Goal: Communication & Community: Answer question/provide support

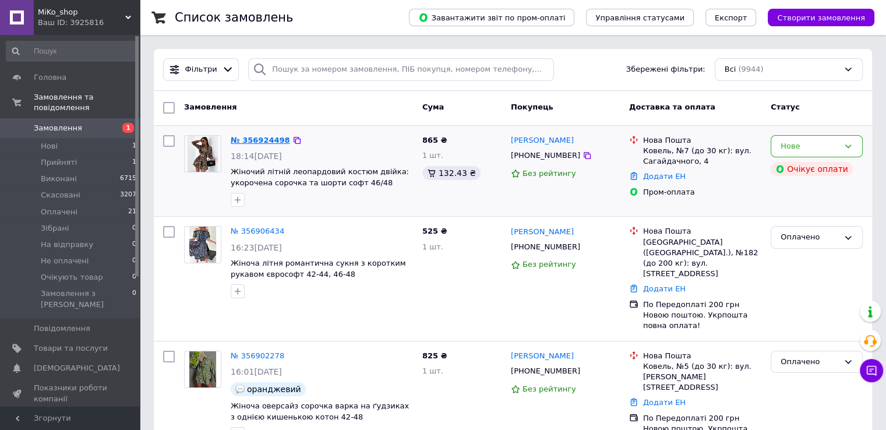
click at [260, 142] on link "№ 356924498" at bounding box center [260, 140] width 59 height 9
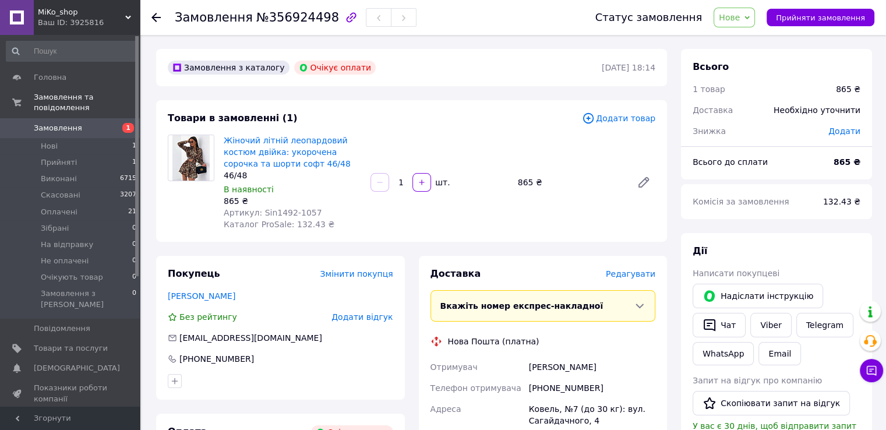
click at [745, 9] on span "Нове" at bounding box center [733, 18] width 41 height 20
click at [754, 73] on li "Скасовано" at bounding box center [751, 75] width 74 height 17
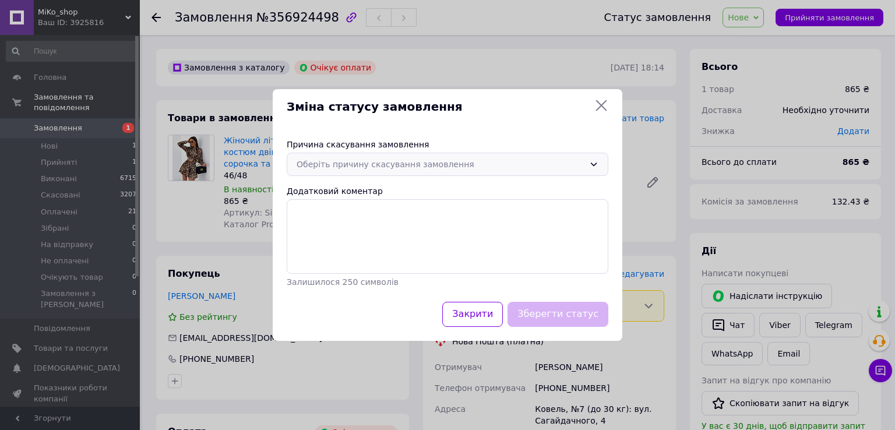
drag, startPoint x: 408, startPoint y: 161, endPoint x: 405, endPoint y: 168, distance: 7.6
click at [408, 162] on div "Оберіть причину скасування замовлення" at bounding box center [440, 164] width 288 height 13
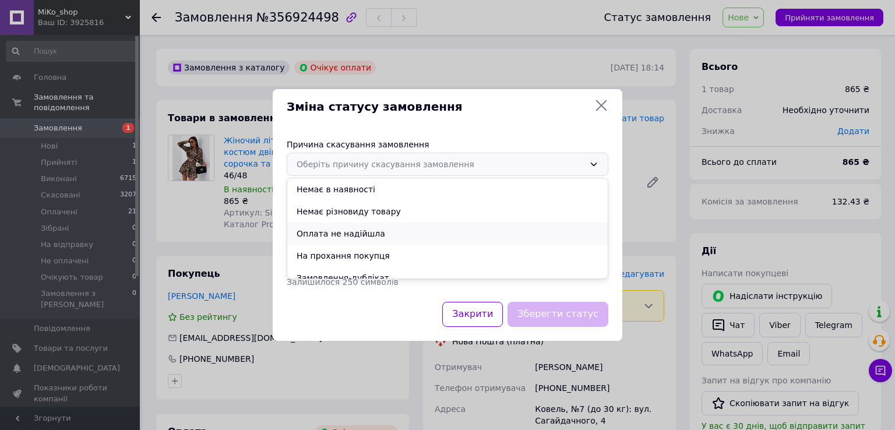
click at [352, 232] on li "Оплата не надійшла" at bounding box center [447, 233] width 320 height 22
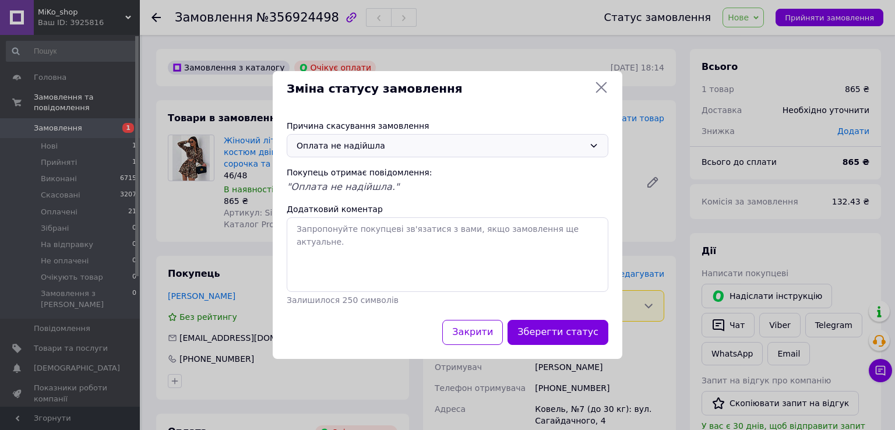
drag, startPoint x: 564, startPoint y: 342, endPoint x: 559, endPoint y: 334, distance: 9.9
click at [562, 337] on button "Зберегти статус" at bounding box center [557, 332] width 101 height 25
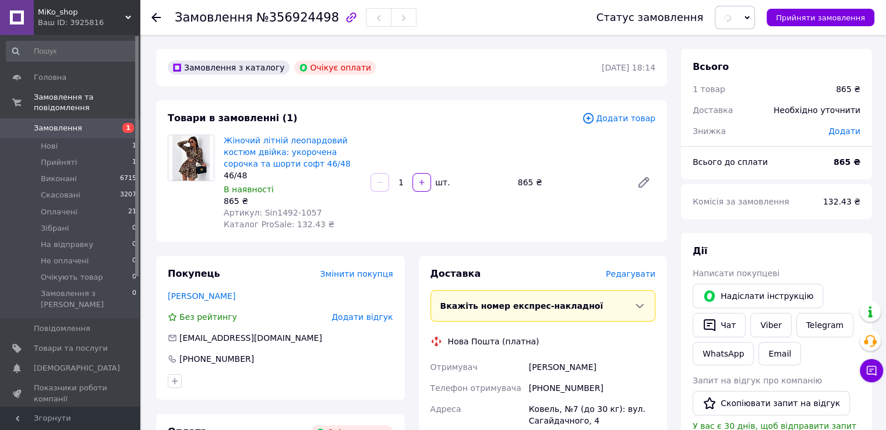
click at [561, 335] on div "Доставка [PERSON_NAME] Вкажіть номер експрес-накладної Обов'язково введіть номе…" at bounding box center [542, 436] width 225 height 339
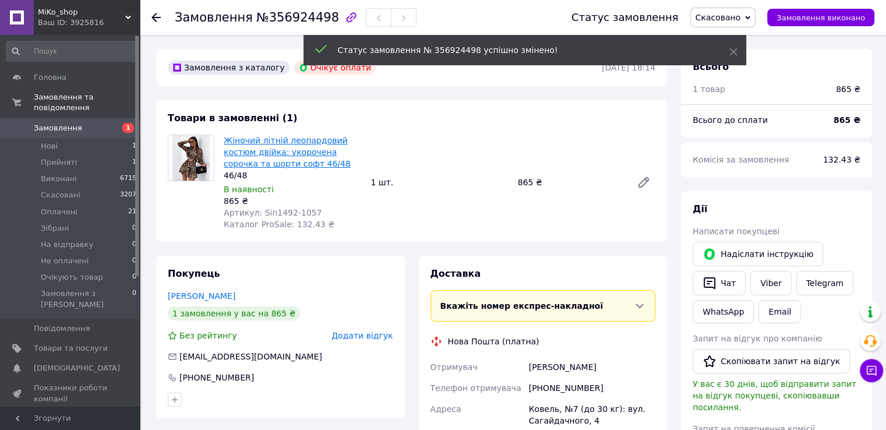
click at [278, 150] on link "Жіночий літній леопардовий костюм двійка: укорочена сорочка та шорти софт 46/48" at bounding box center [287, 152] width 127 height 33
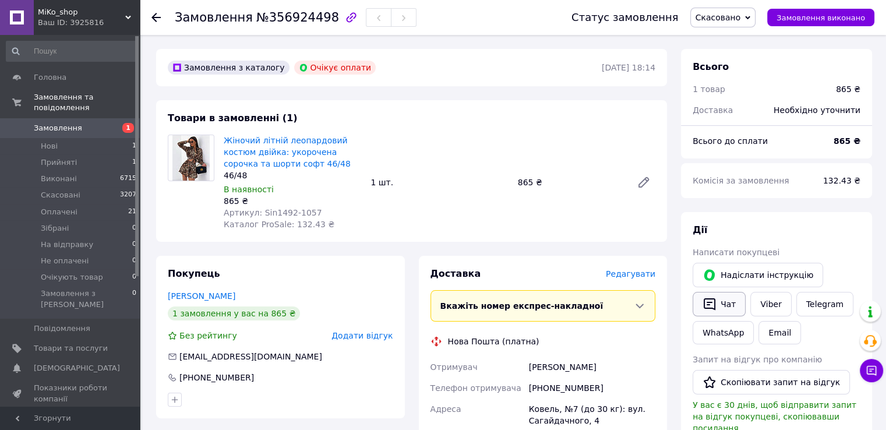
click at [716, 304] on button "Чат" at bounding box center [718, 304] width 53 height 24
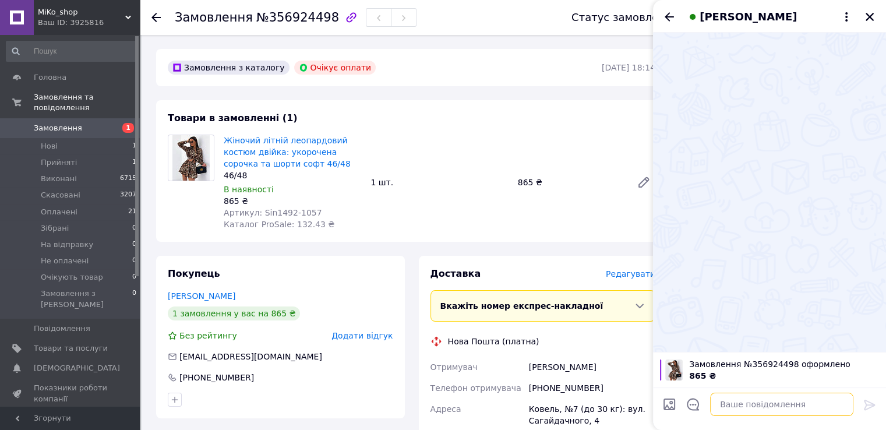
click at [754, 408] on textarea at bounding box center [781, 404] width 143 height 23
type textarea "доброго дня"
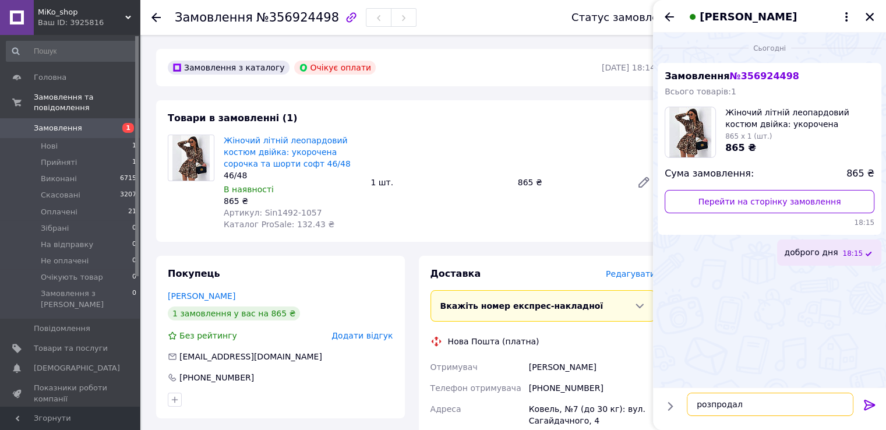
type textarea "розпродали"
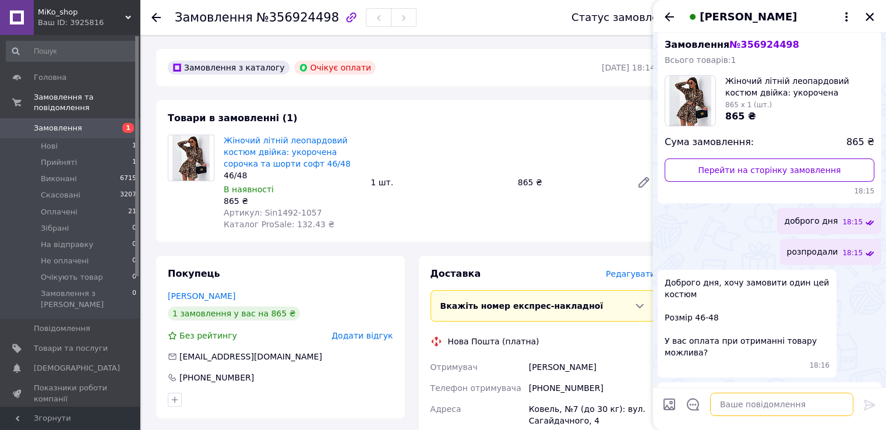
scroll to position [264, 0]
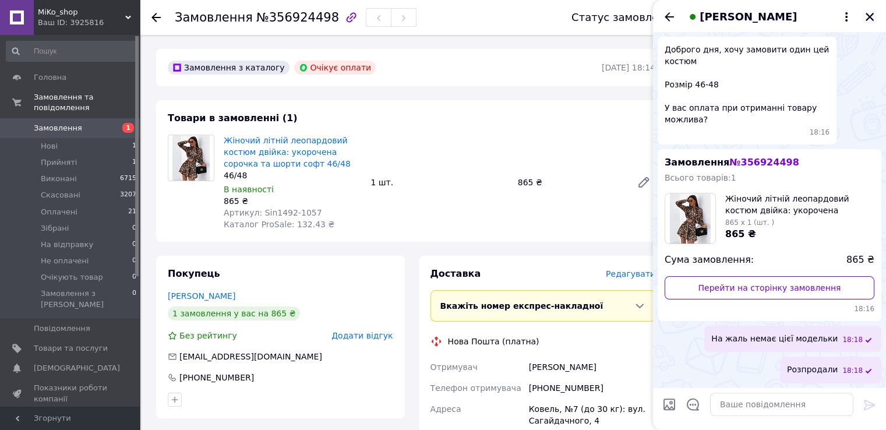
click at [871, 14] on icon "Закрити" at bounding box center [869, 17] width 10 height 10
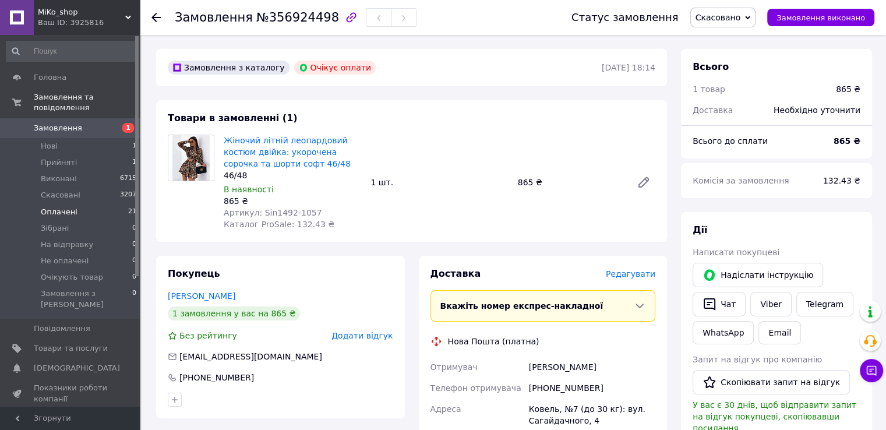
click at [86, 204] on li "Оплачені 21" at bounding box center [71, 212] width 143 height 16
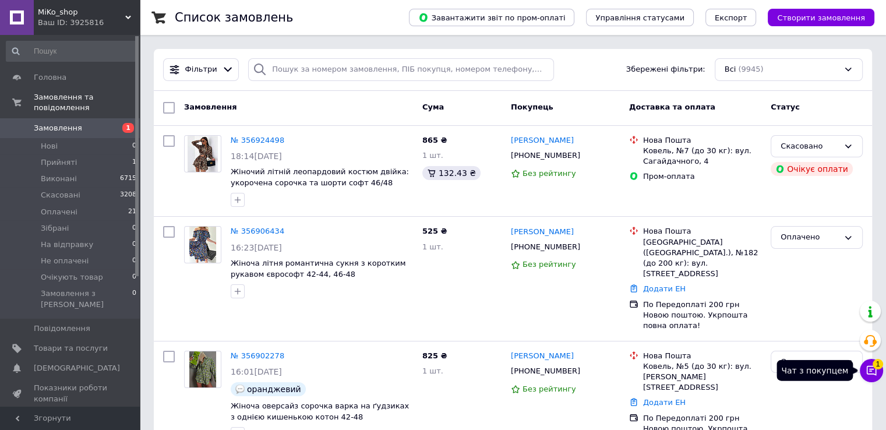
click at [868, 365] on icon at bounding box center [871, 371] width 12 height 12
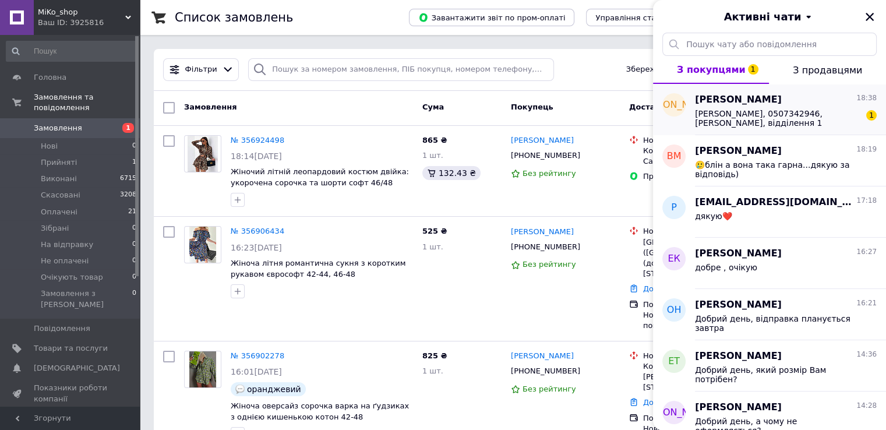
click at [787, 130] on div "[PERSON_NAME] 18:38 [PERSON_NAME], 0507342946, [PERSON_NAME], відділення 1 1" at bounding box center [790, 109] width 191 height 51
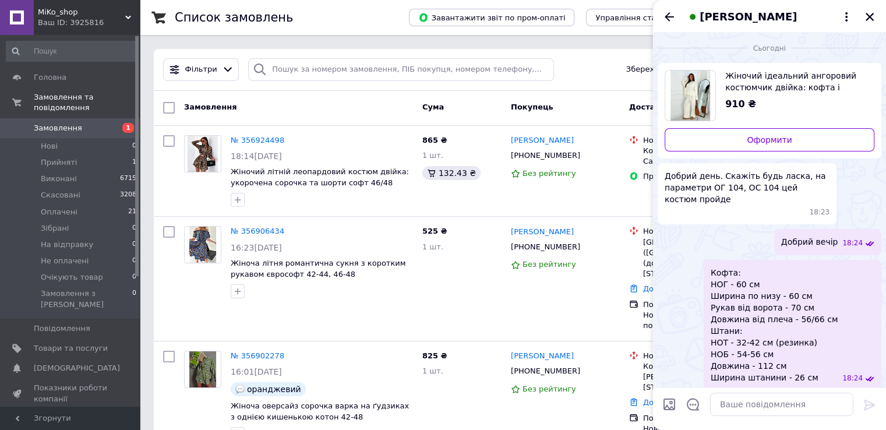
click at [691, 95] on img "Переглянути товар" at bounding box center [690, 95] width 40 height 50
click at [755, 411] on textarea at bounding box center [781, 404] width 143 height 23
paste textarea "Ми працюємо по передплаті 200 грн, або по повній оплаті. Як Вам зручніше?"
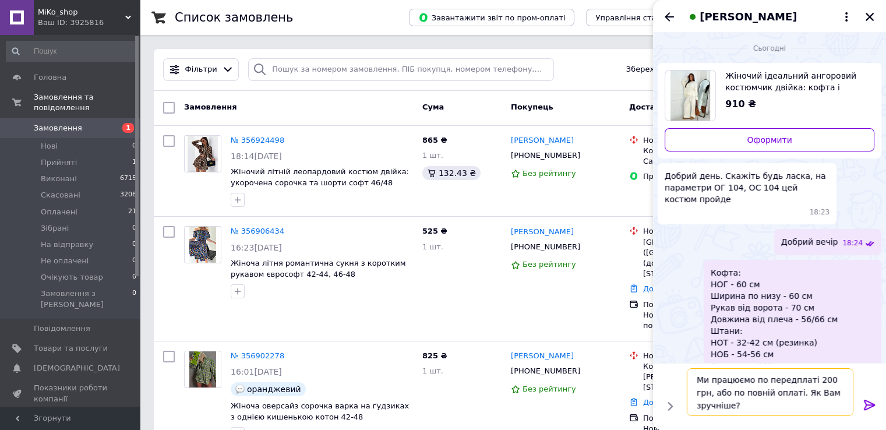
click at [811, 377] on textarea "Ми працюємо по передплаті 200 грн, або по повній оплаті. Як Вам зручніше?" at bounding box center [770, 392] width 167 height 48
type textarea "Ми працюємо по передплаті 150грн, або по повній оплаті. Як Вам зручніше?"
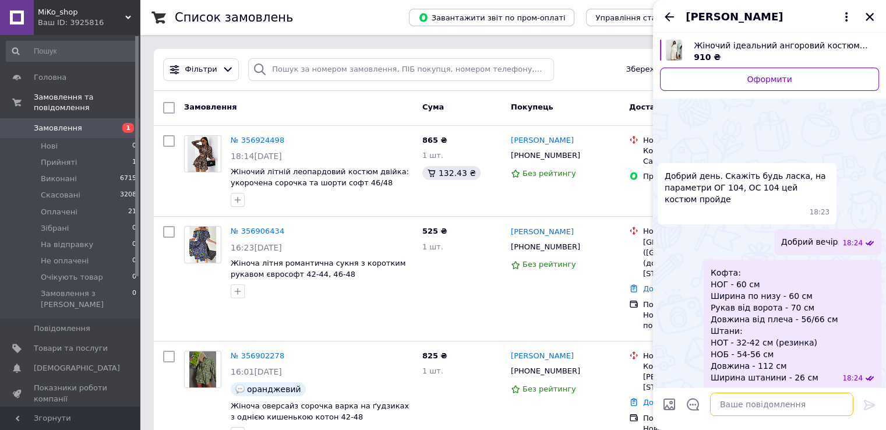
scroll to position [244, 0]
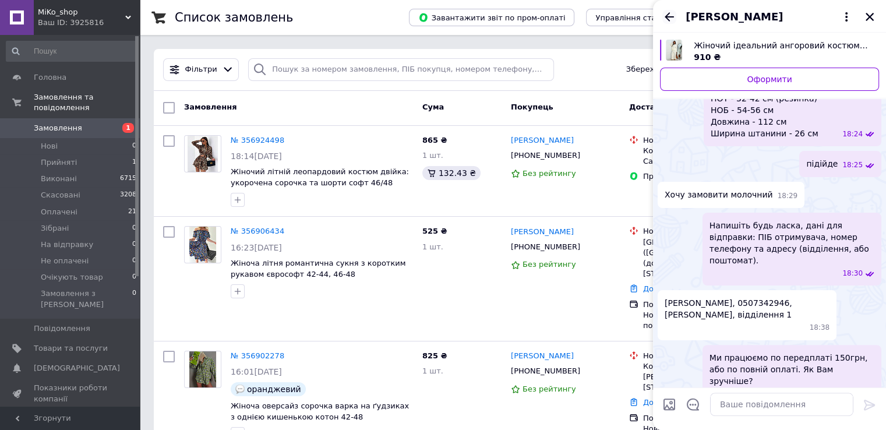
click at [674, 18] on icon "Назад" at bounding box center [669, 17] width 14 height 14
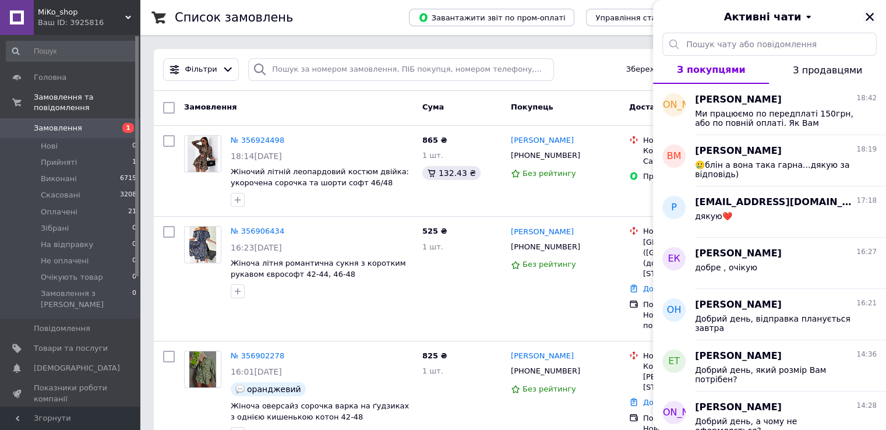
click at [871, 18] on icon "Закрити" at bounding box center [869, 17] width 8 height 8
